Goal: Use online tool/utility: Utilize a website feature to perform a specific function

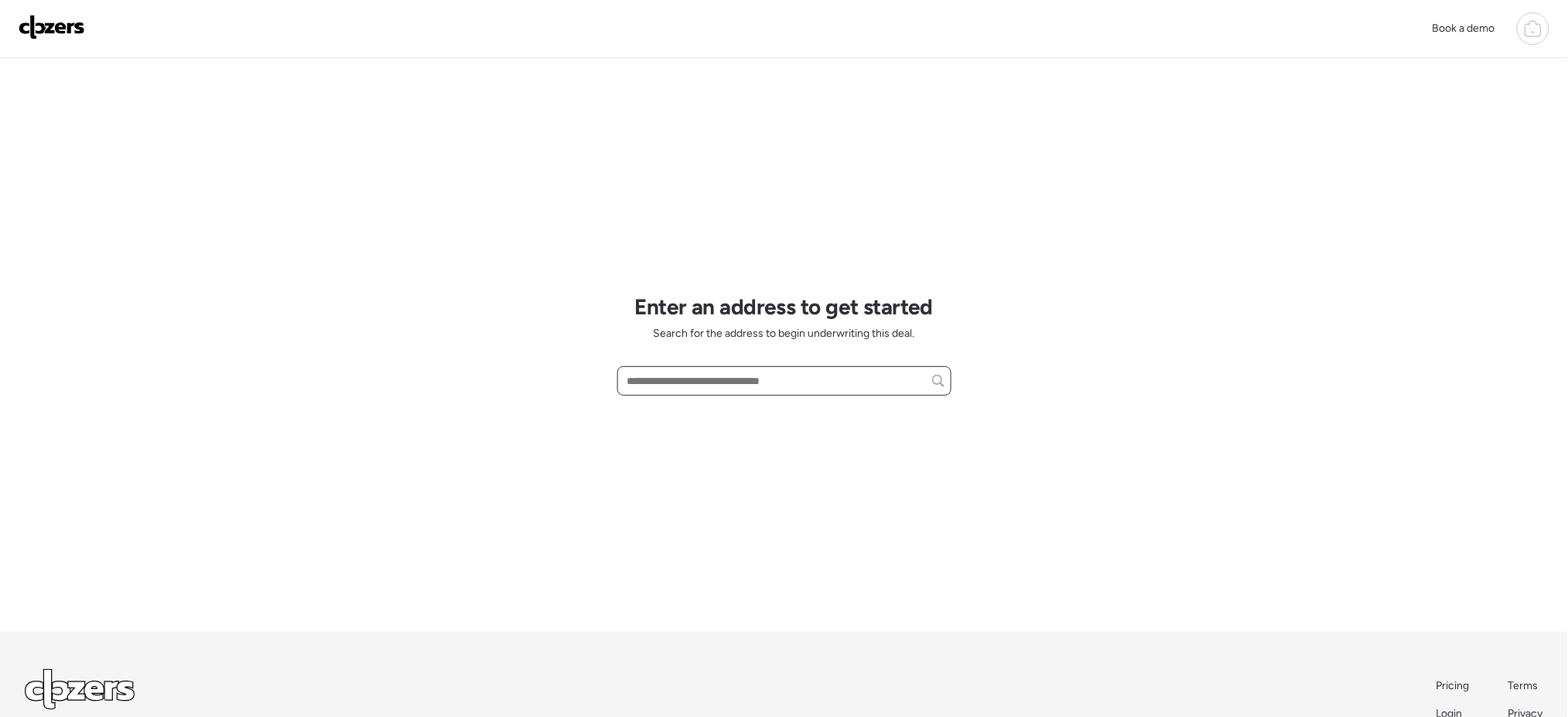
click at [737, 373] on input "text" at bounding box center [784, 380] width 320 height 21
paste input "**********"
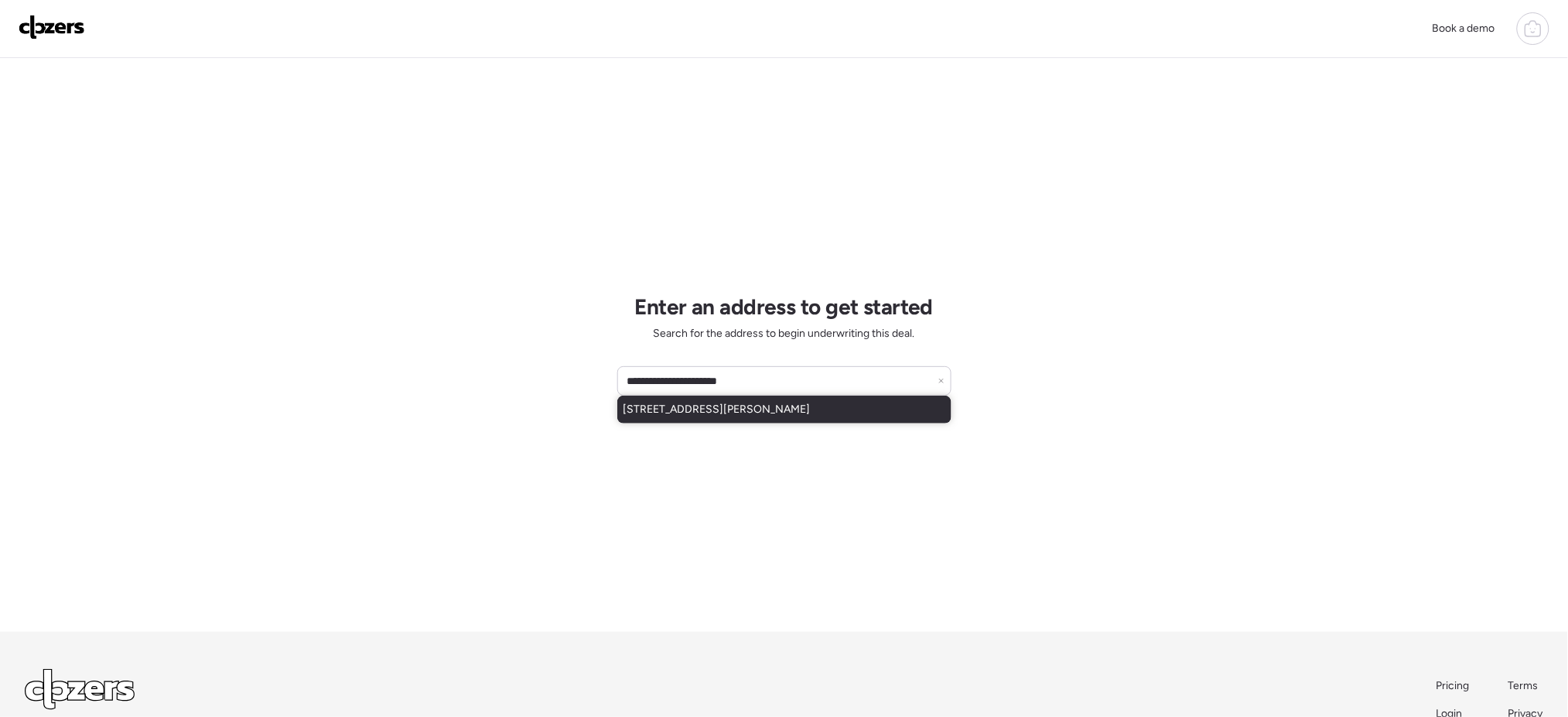
click at [811, 402] on span "[STREET_ADDRESS][PERSON_NAME]" at bounding box center [717, 409] width 187 height 16
type input "**********"
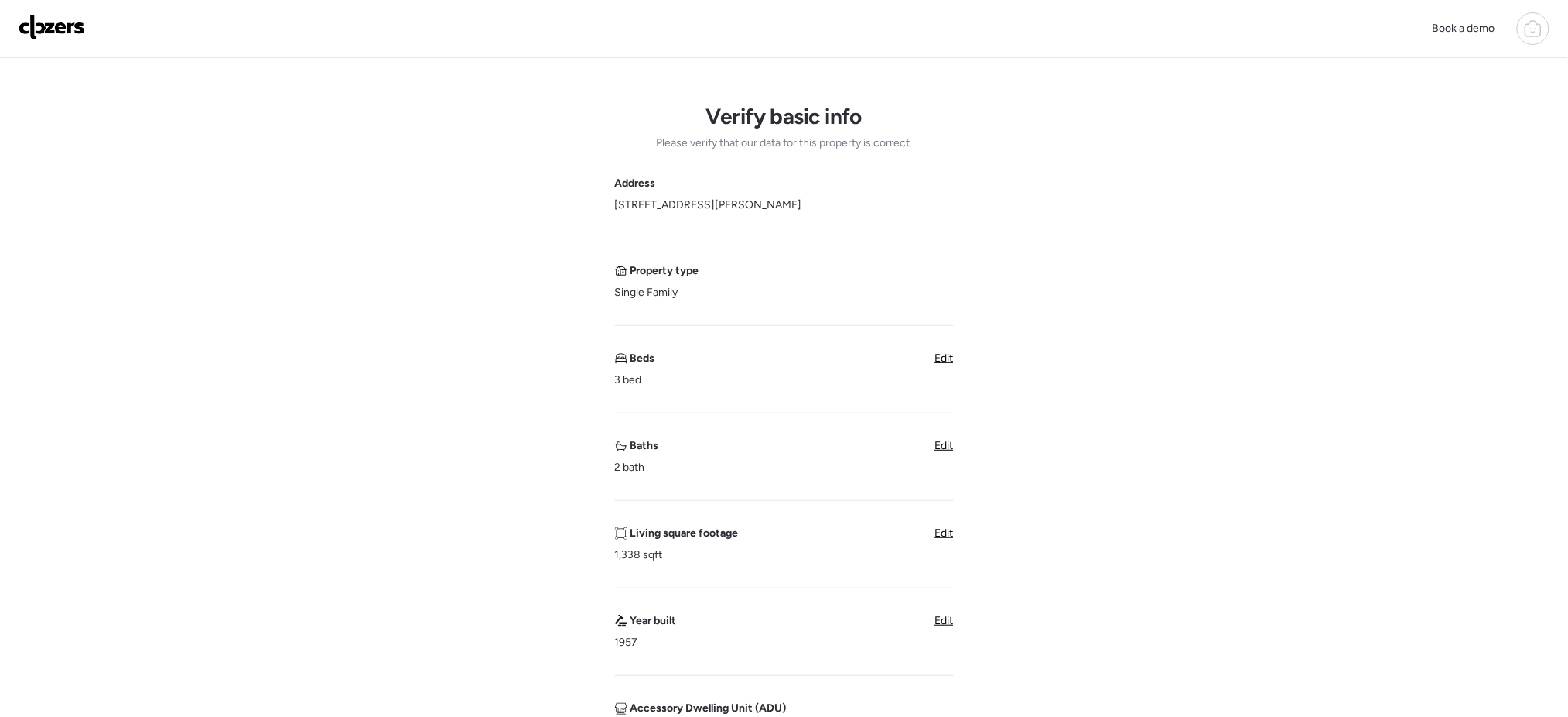
scroll to position [647, 0]
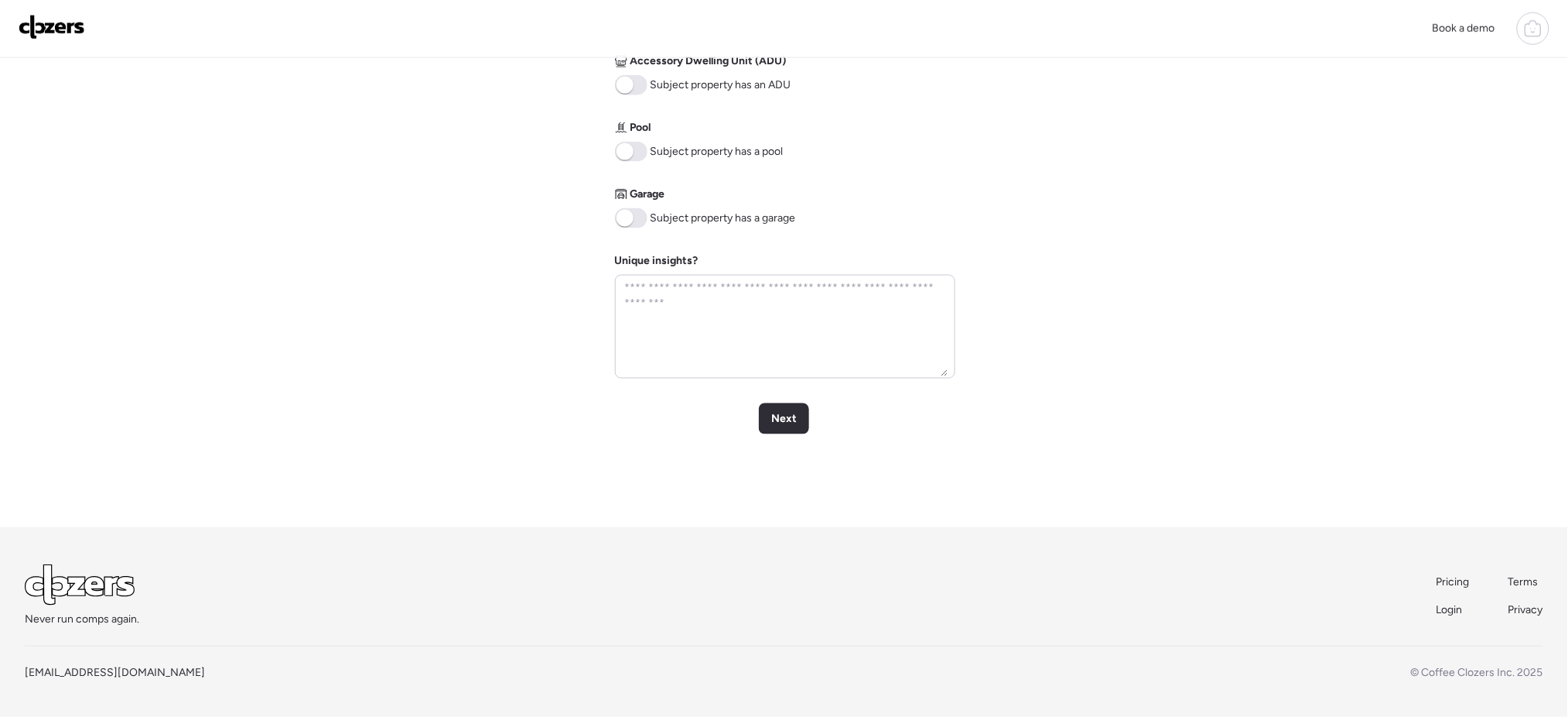
click at [635, 148] on span at bounding box center [631, 151] width 33 height 20
click at [787, 433] on div "Next" at bounding box center [784, 419] width 50 height 31
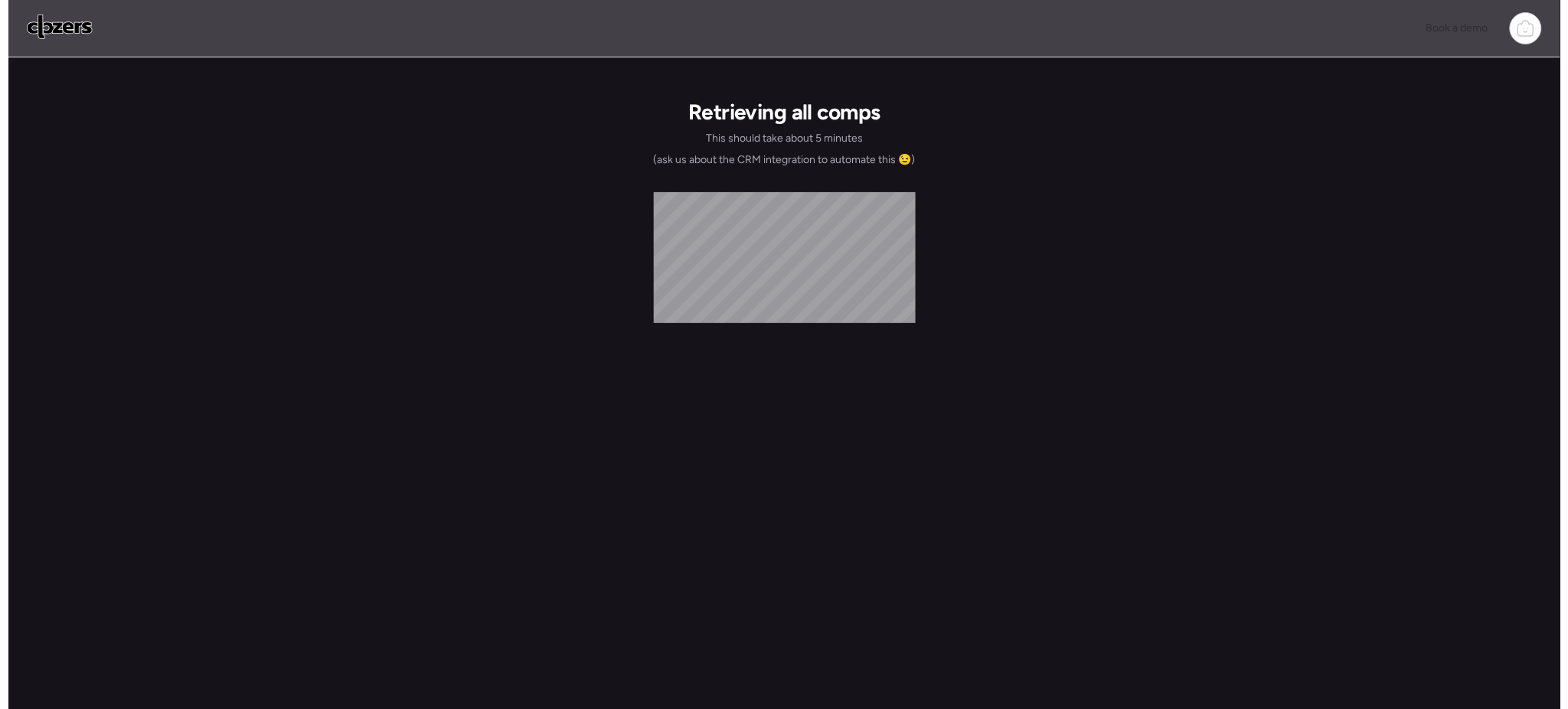
scroll to position [0, 0]
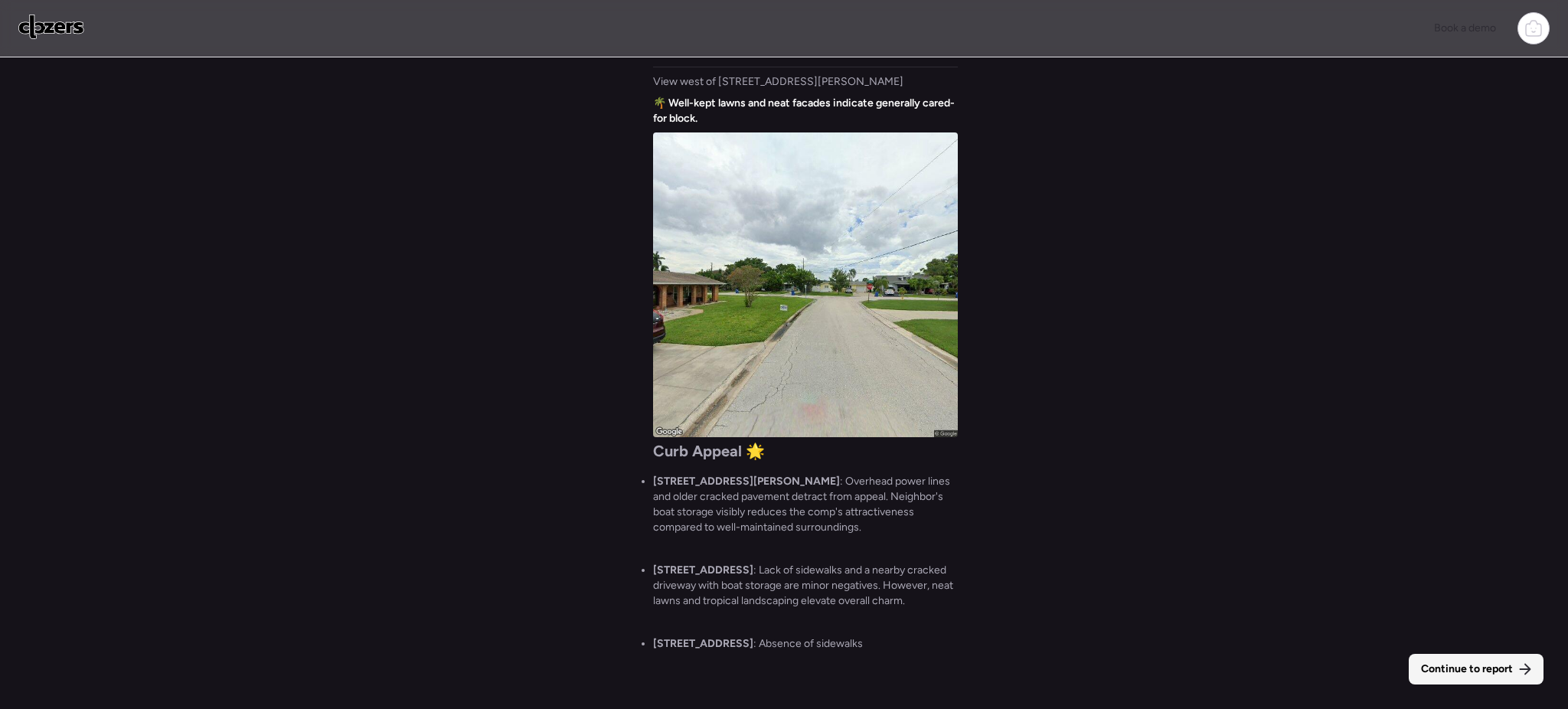
click at [1511, 673] on span "Continue to report" at bounding box center [1466, 669] width 92 height 15
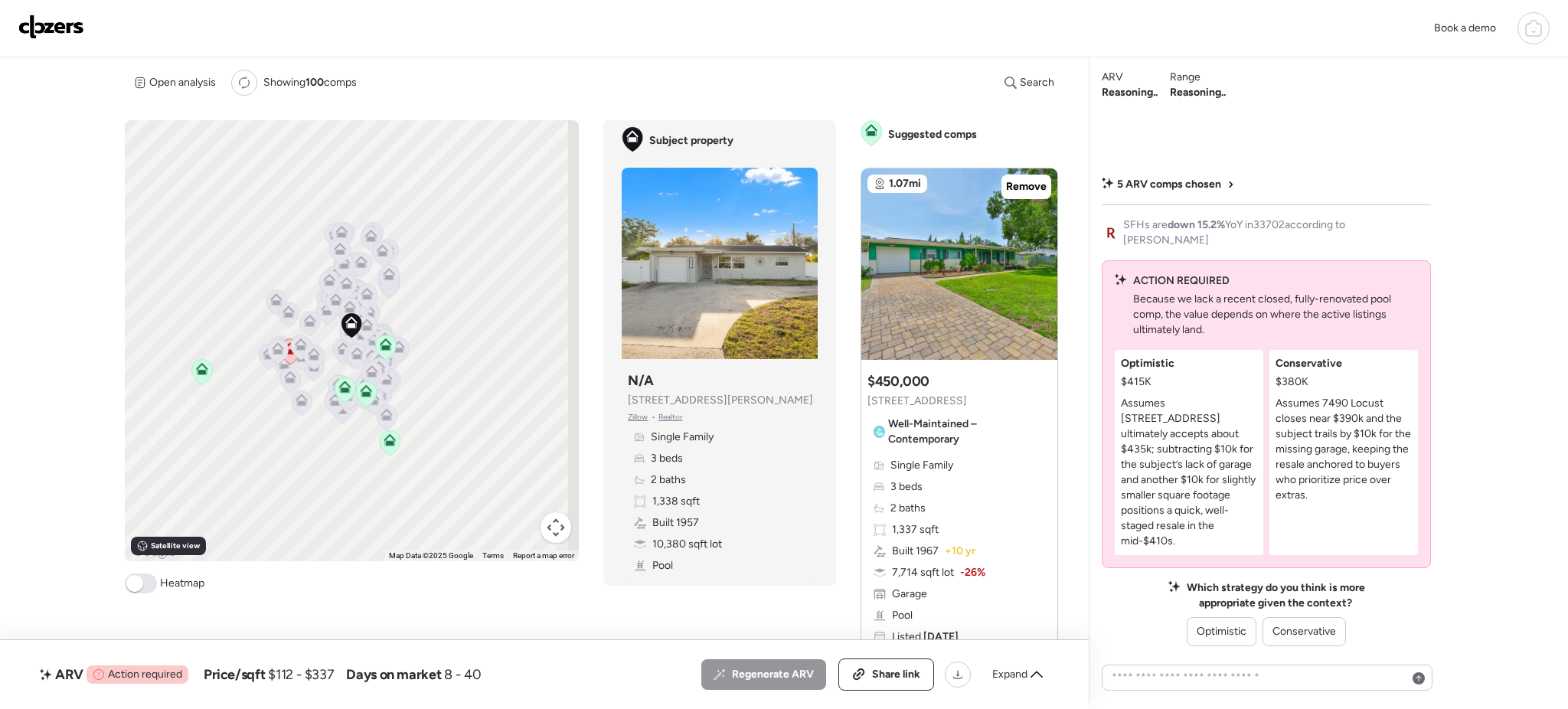
click at [1362, 422] on p "Assumes 7490 Locust closes near $390k and the subject trails by $10k for the mi…" at bounding box center [1343, 449] width 136 height 107
click at [1296, 641] on div "Conservative" at bounding box center [1303, 631] width 83 height 29
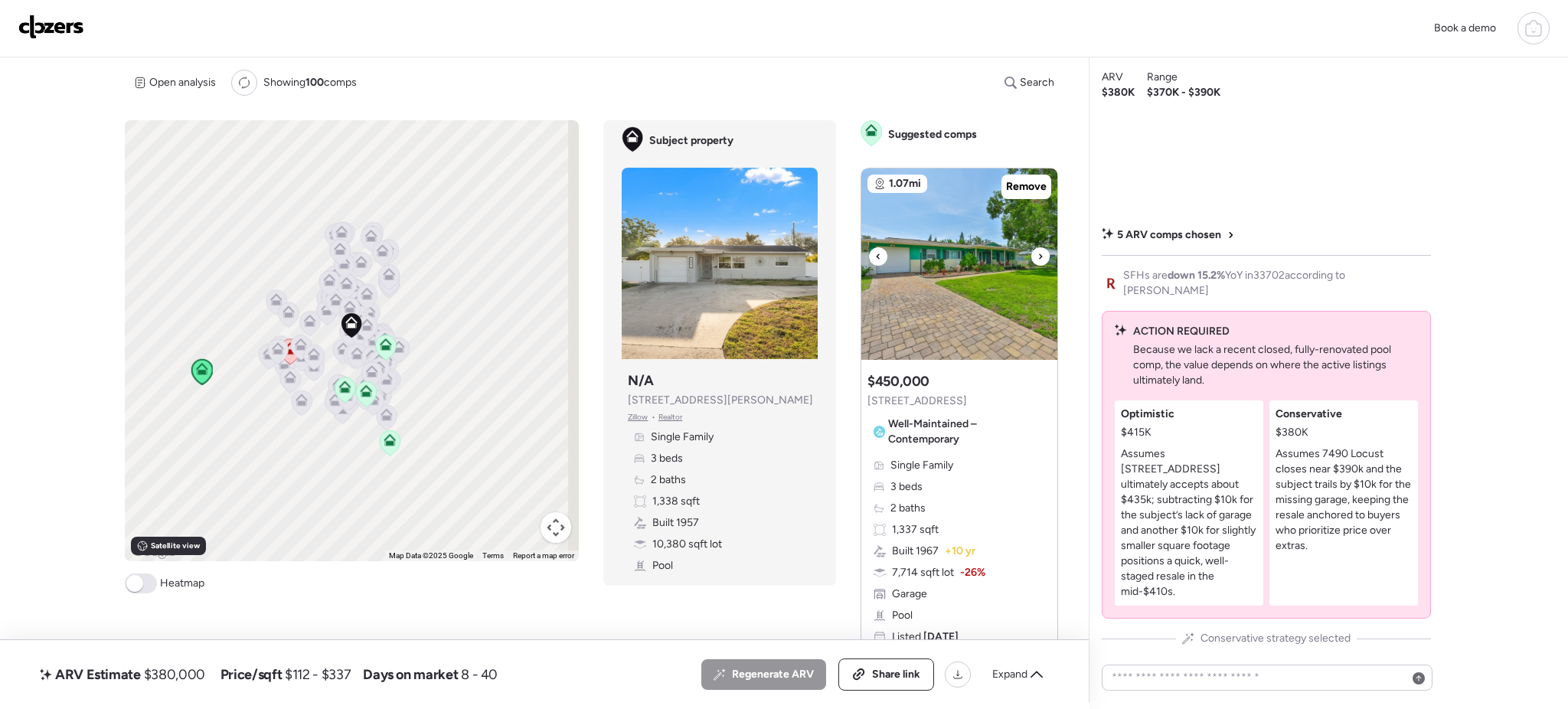
click at [1037, 257] on icon at bounding box center [1040, 256] width 6 height 18
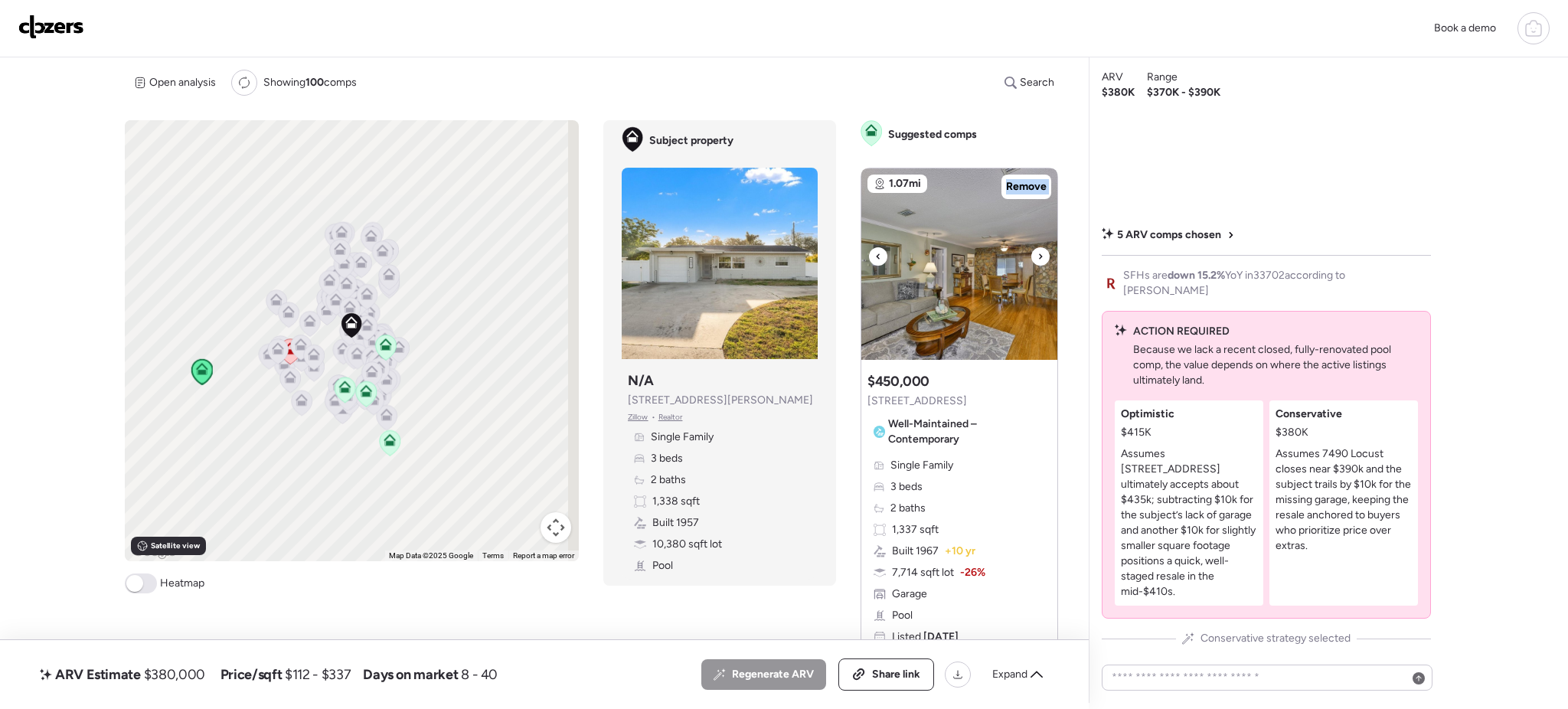
click at [1037, 257] on icon at bounding box center [1040, 256] width 6 height 18
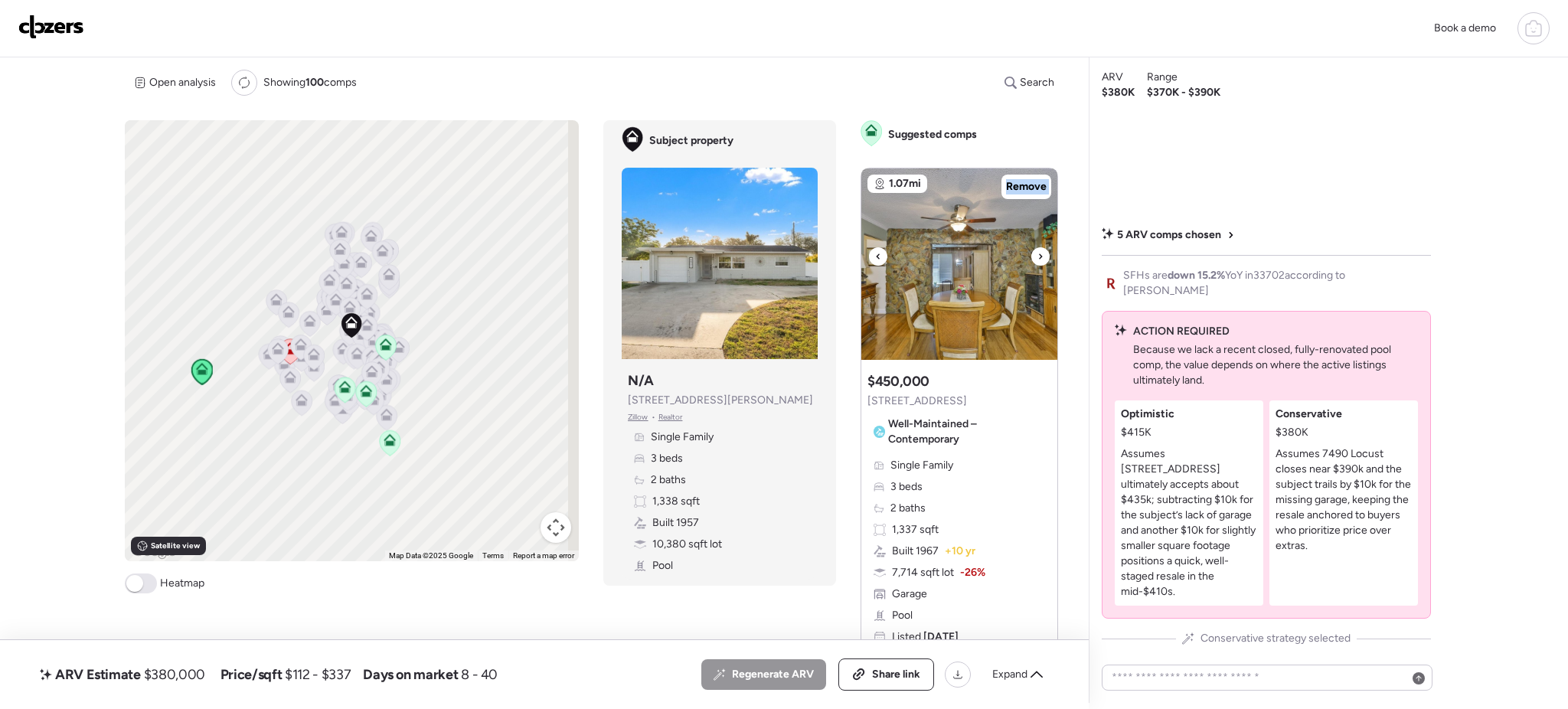
click at [1037, 257] on icon at bounding box center [1040, 256] width 6 height 18
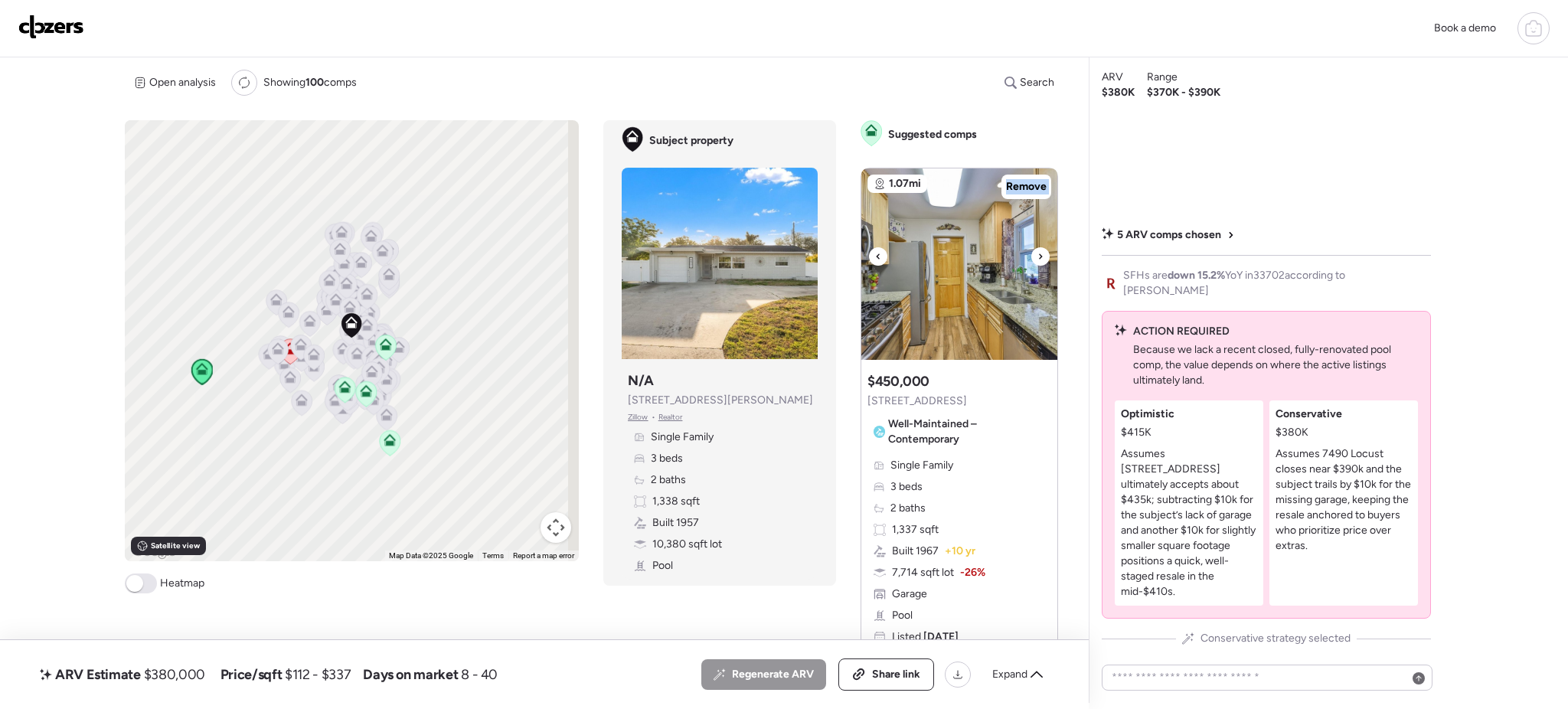
click at [1037, 257] on icon at bounding box center [1040, 256] width 6 height 18
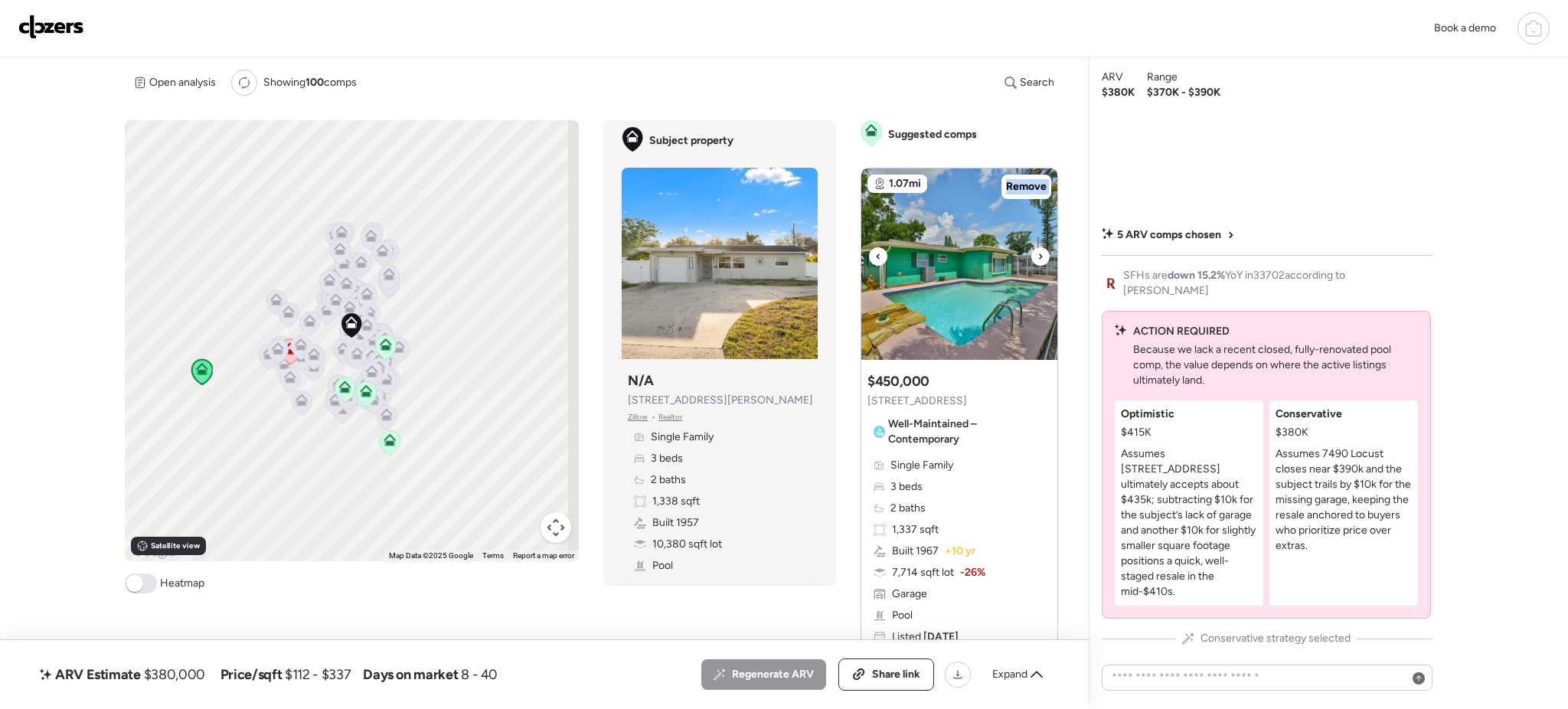
click at [1037, 257] on icon at bounding box center [1040, 256] width 6 height 18
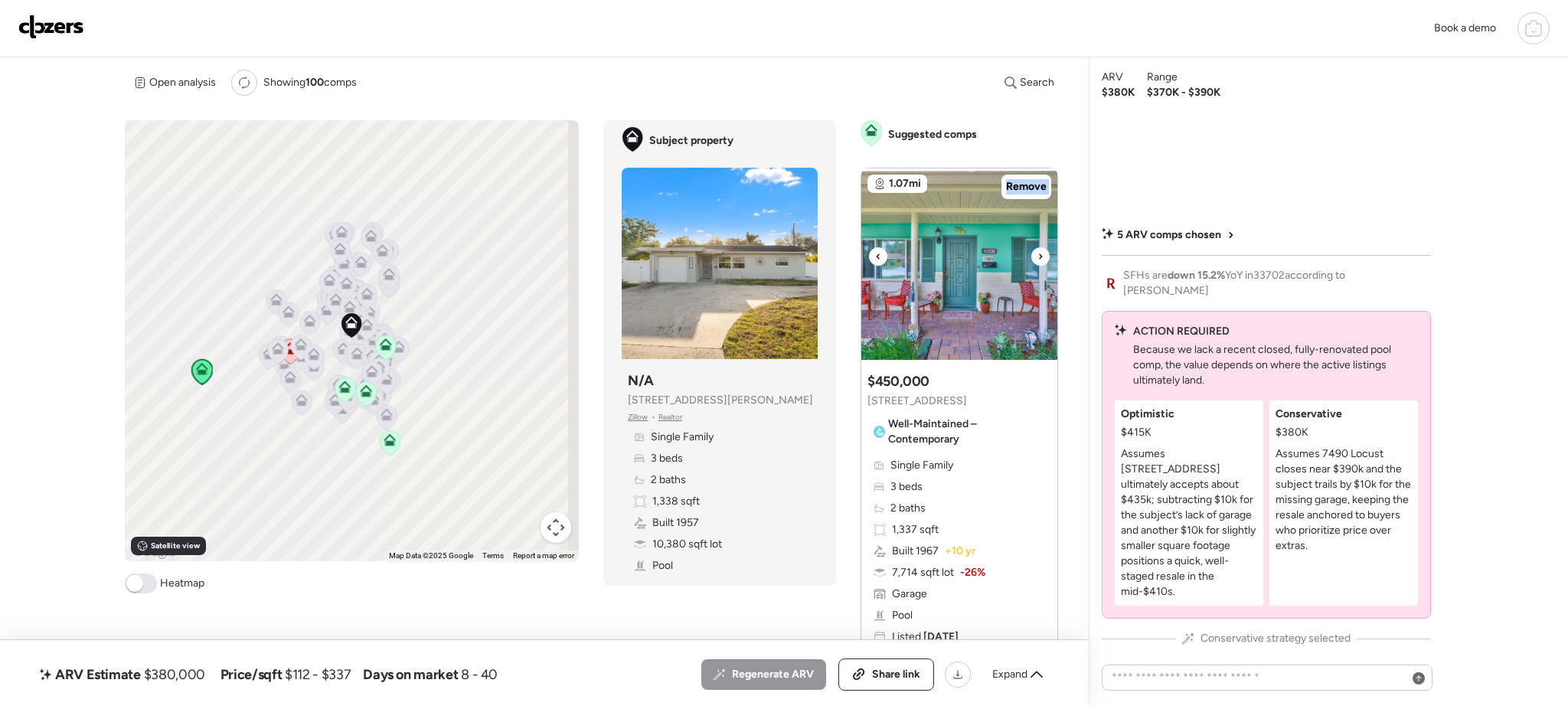
click at [1037, 257] on icon at bounding box center [1040, 256] width 6 height 18
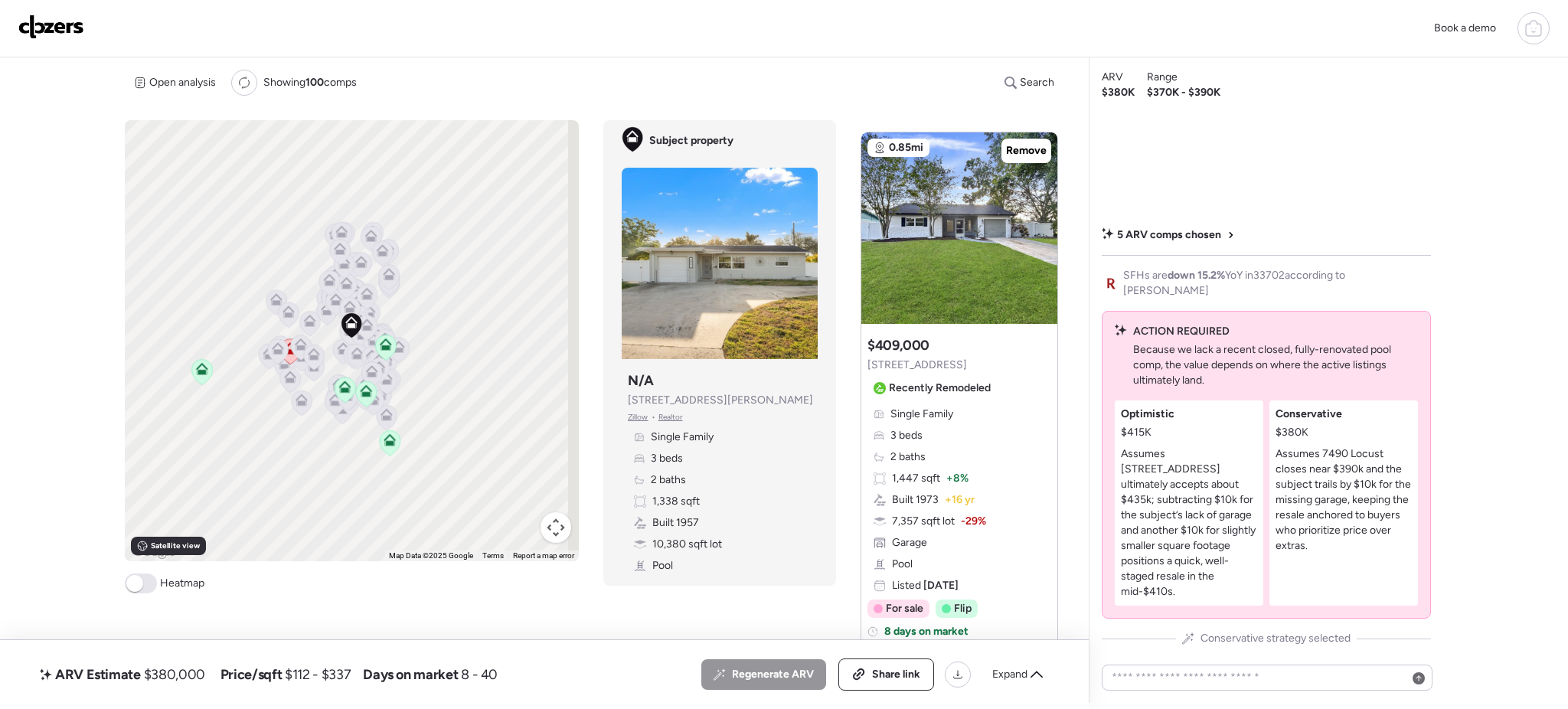
scroll to position [618, 0]
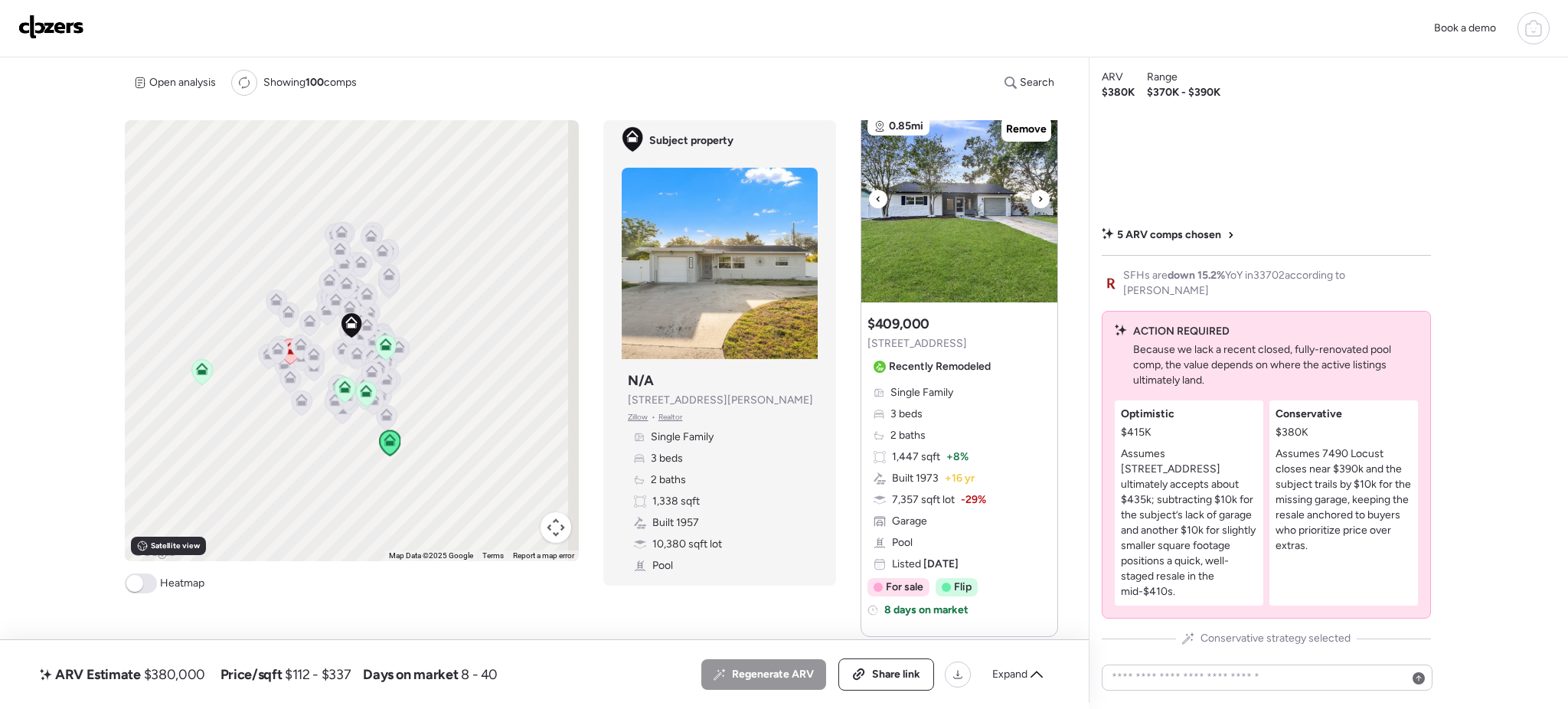
click at [1025, 187] on img at bounding box center [959, 206] width 196 height 191
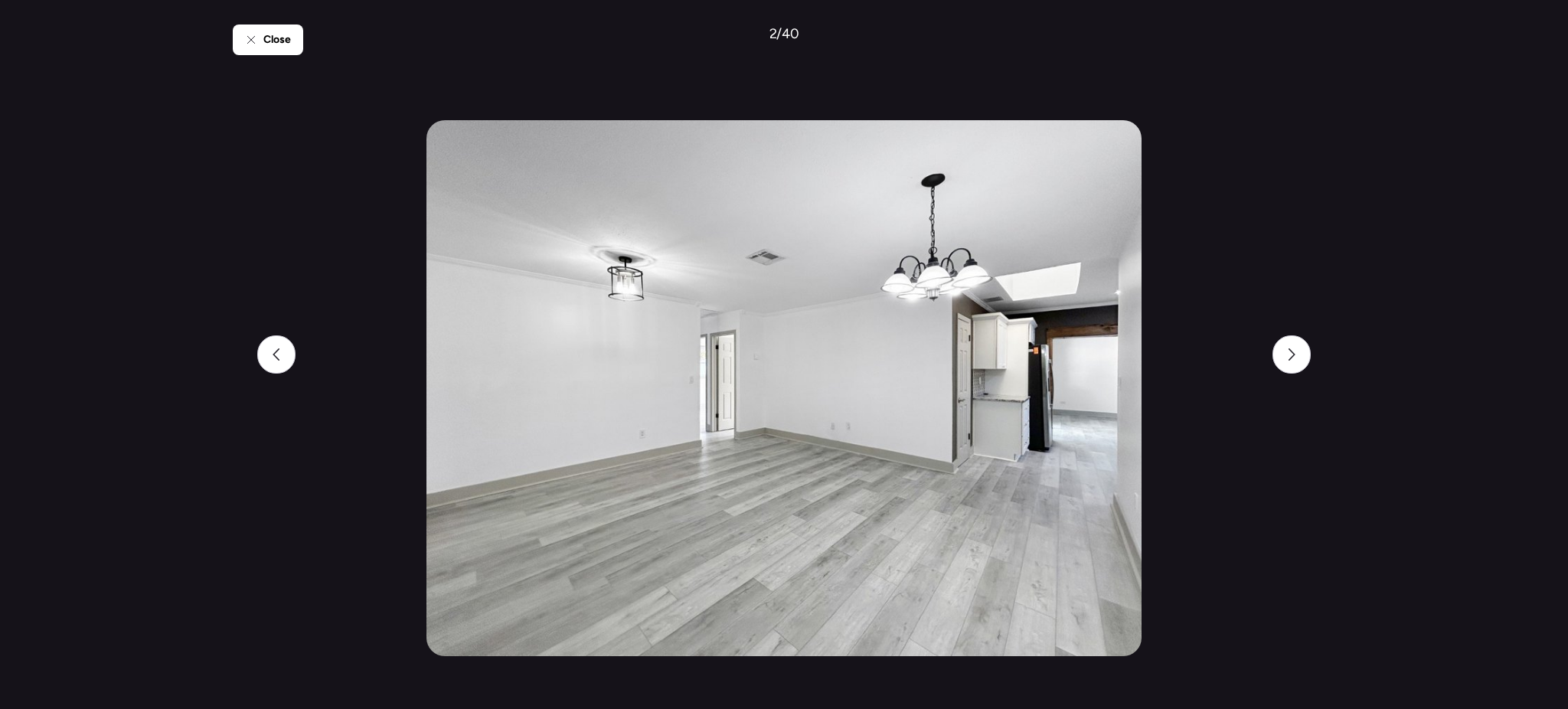
click at [1025, 187] on img at bounding box center [783, 388] width 714 height 535
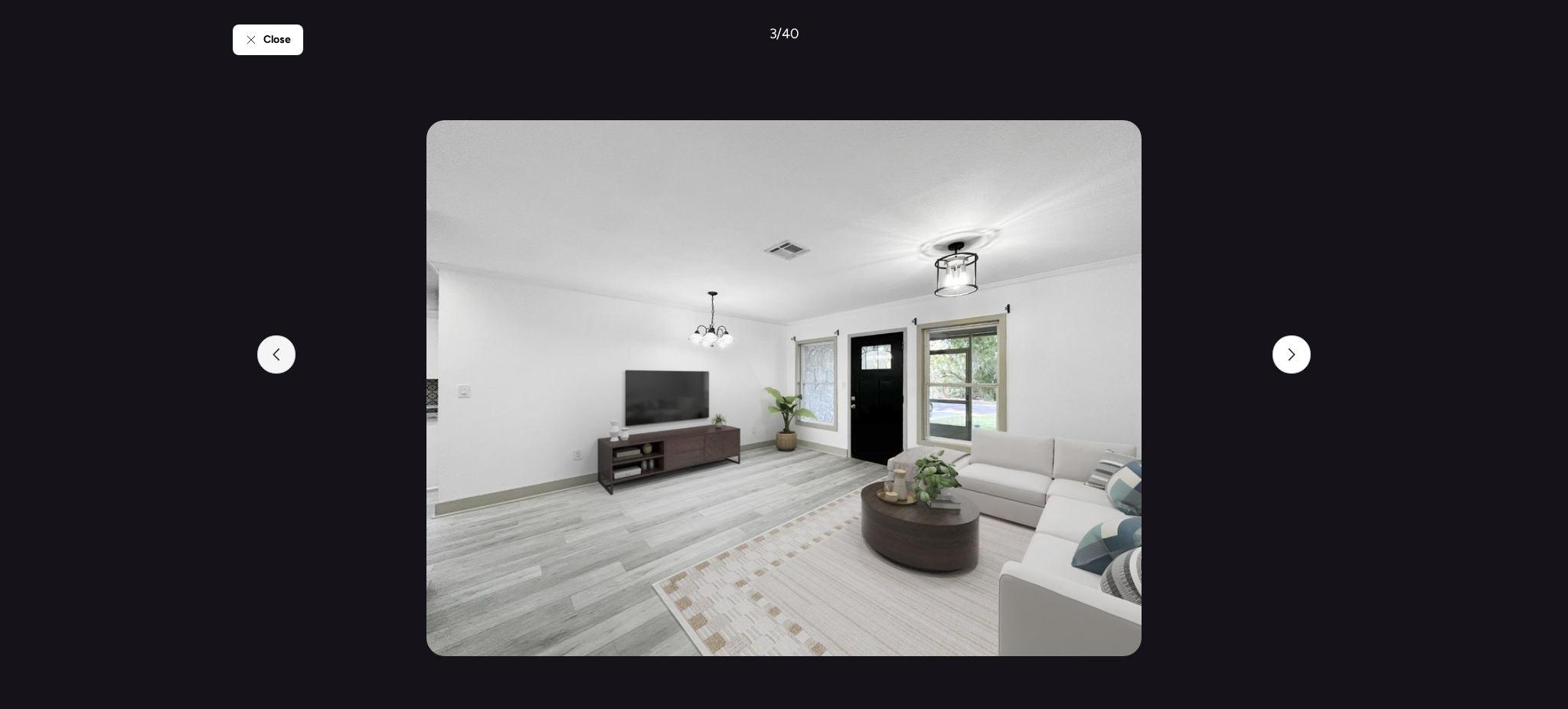
click at [276, 354] on icon at bounding box center [276, 354] width 12 height 12
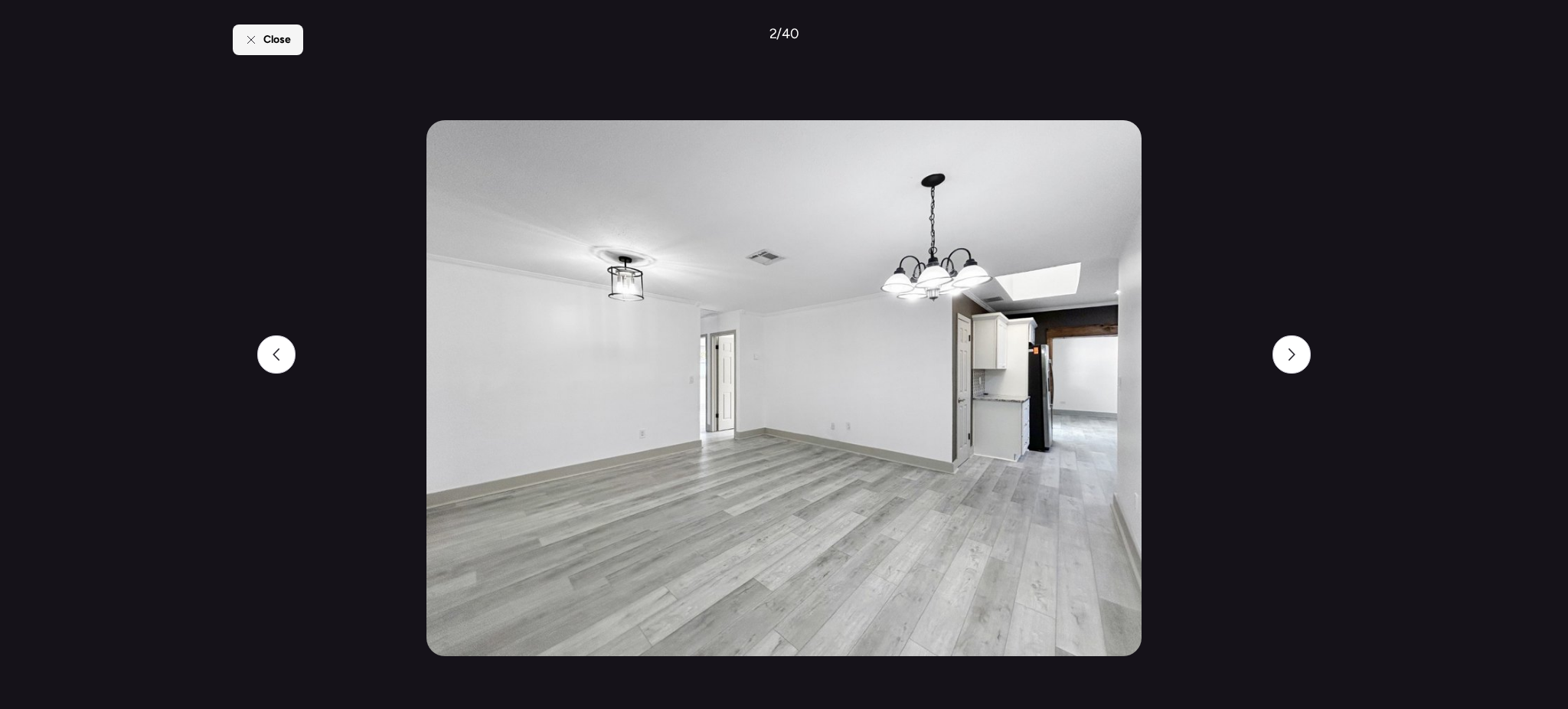
click at [274, 36] on span "Close" at bounding box center [276, 40] width 28 height 15
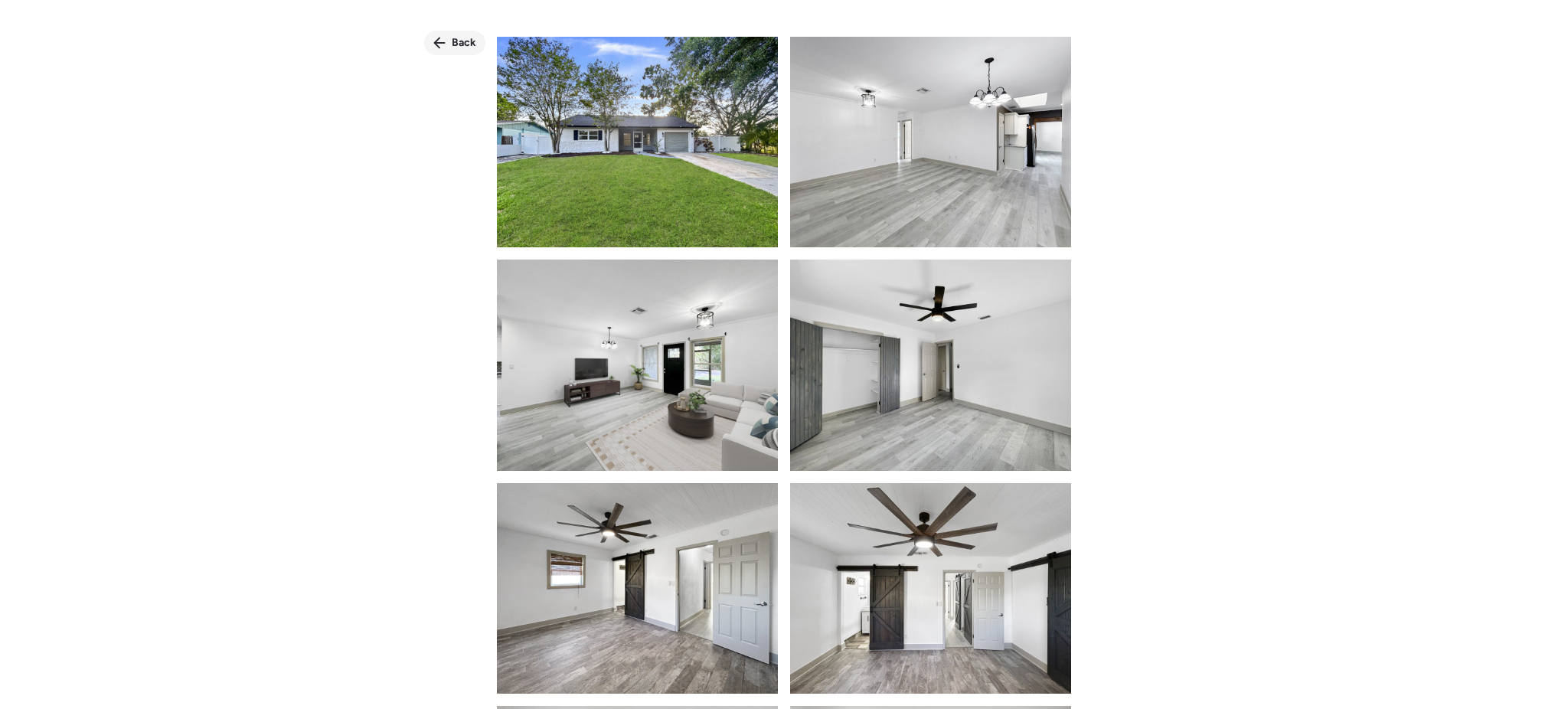
click at [460, 45] on span "Back" at bounding box center [464, 43] width 25 height 15
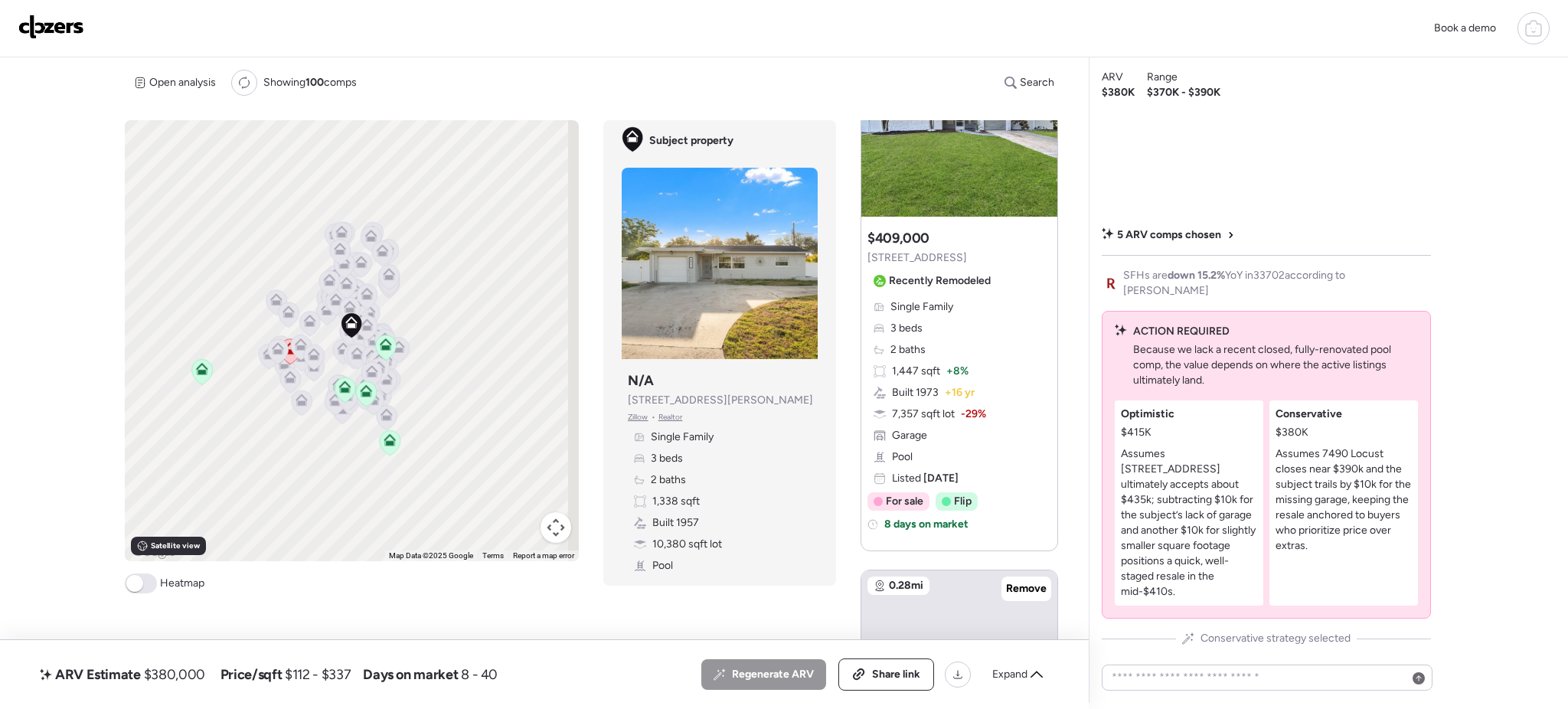
scroll to position [732, 0]
